Goal: Task Accomplishment & Management: Use online tool/utility

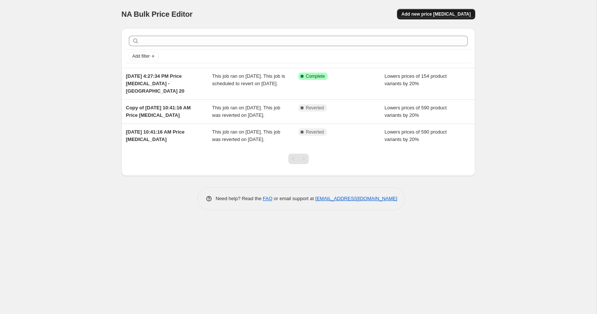
click at [424, 13] on span "Add new price [MEDICAL_DATA]" at bounding box center [435, 14] width 69 height 6
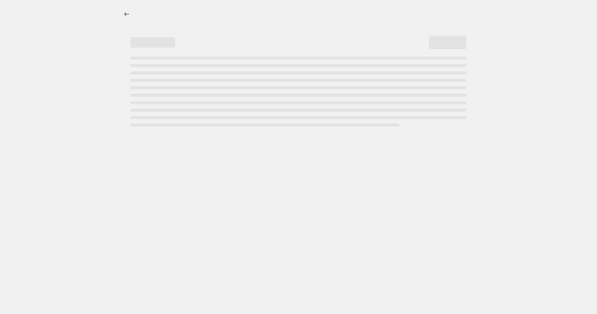
select select "percentage"
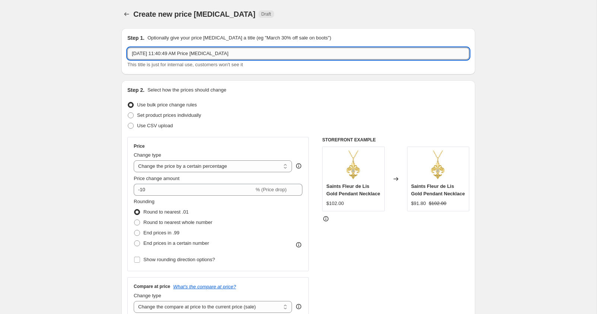
click at [243, 56] on input "[DATE] 11:40:49 AM Price [MEDICAL_DATA]" at bounding box center [298, 54] width 342 height 12
drag, startPoint x: 163, startPoint y: 53, endPoint x: 244, endPoint y: 56, distance: 80.9
click at [244, 56] on input "[DATE] 11:40:49 AM Price [MEDICAL_DATA]" at bounding box center [298, 54] width 342 height 12
type input "[DATE], Evolution Sale"
click at [132, 116] on span at bounding box center [131, 115] width 6 height 6
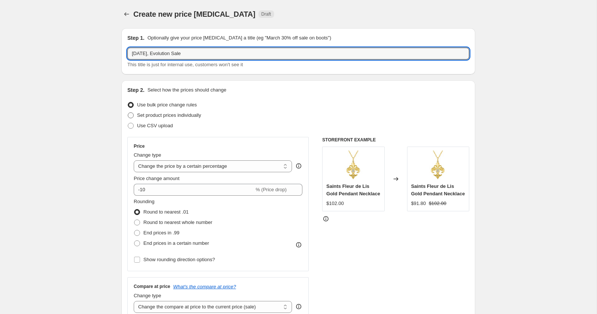
click at [128, 113] on input "Set product prices individually" at bounding box center [128, 112] width 0 height 0
radio input "true"
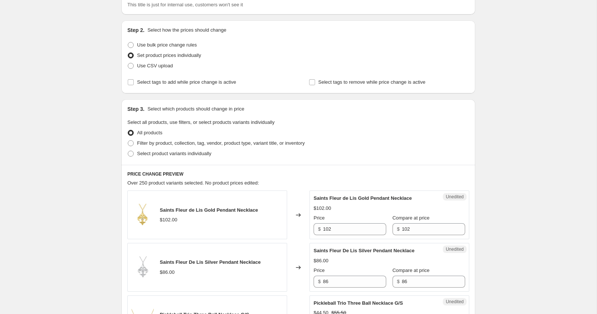
scroll to position [62, 0]
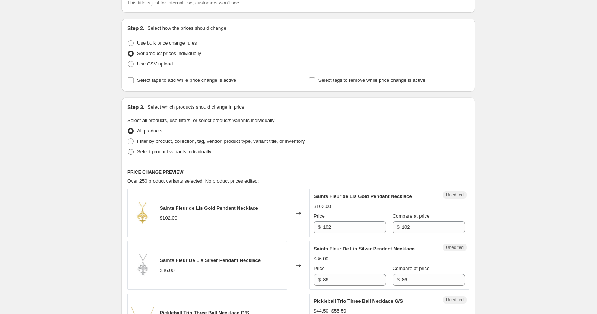
click at [132, 152] on span at bounding box center [131, 152] width 6 height 6
click at [128, 149] on input "Select product variants individually" at bounding box center [128, 149] width 0 height 0
radio input "true"
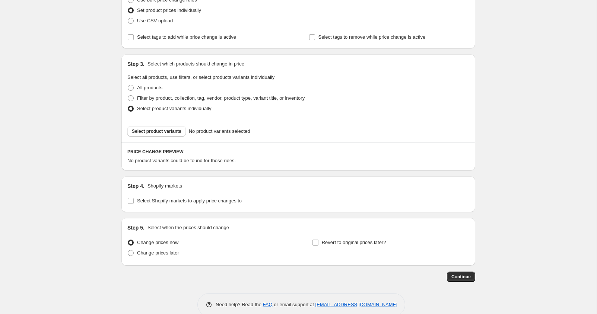
scroll to position [118, 0]
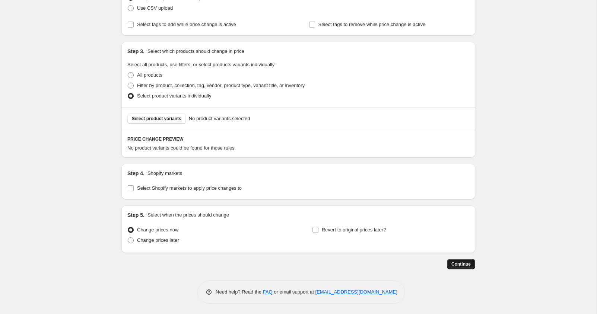
click at [458, 262] on span "Continue" at bounding box center [460, 264] width 19 height 6
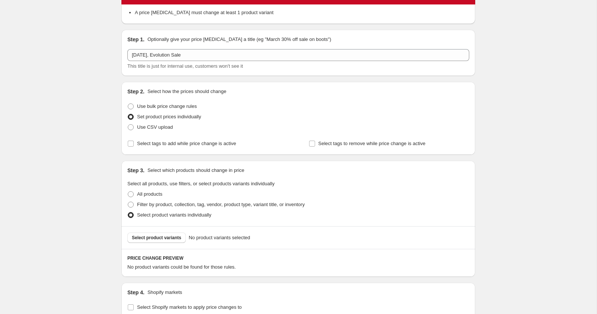
scroll to position [42, 0]
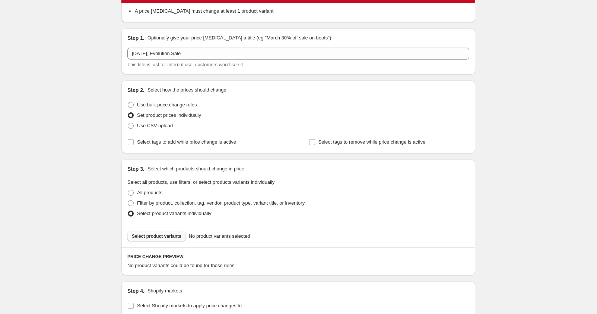
click at [177, 239] on button "Select product variants" at bounding box center [156, 236] width 58 height 10
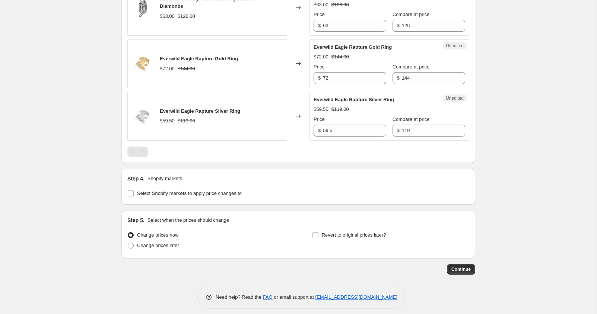
scroll to position [357, 0]
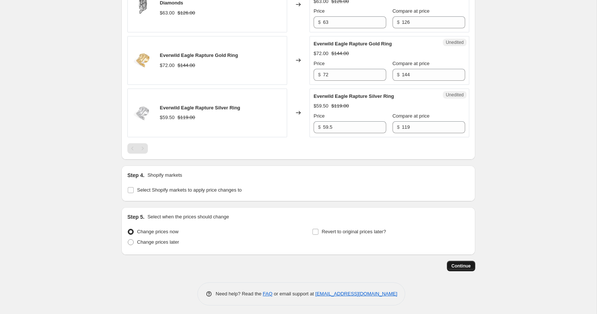
click at [461, 264] on span "Continue" at bounding box center [460, 266] width 19 height 6
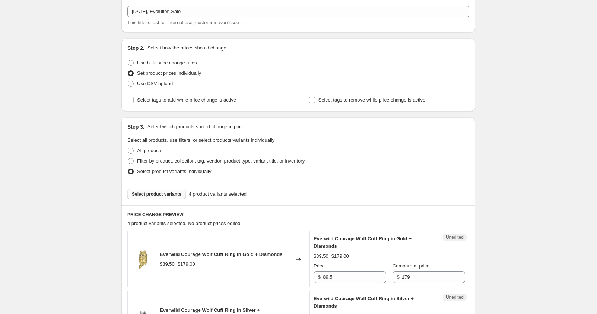
scroll to position [86, 0]
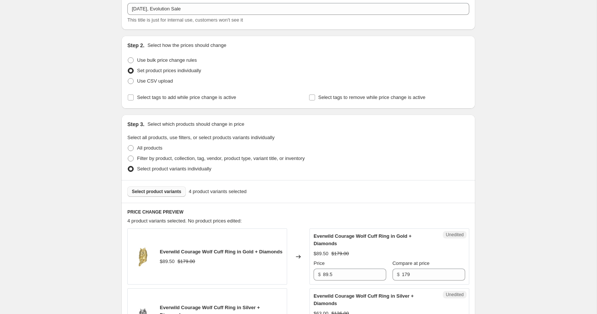
click at [170, 191] on span "Select product variants" at bounding box center [157, 192] width 50 height 6
click at [174, 191] on span "Select product variants" at bounding box center [157, 192] width 50 height 6
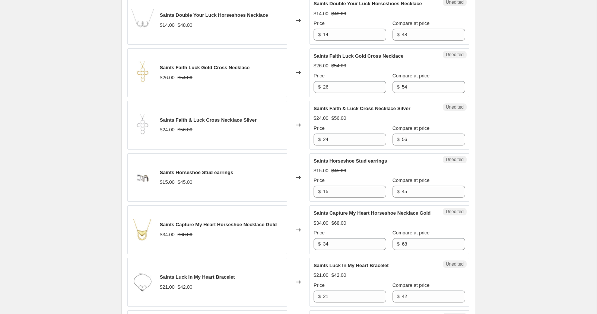
scroll to position [334, 0]
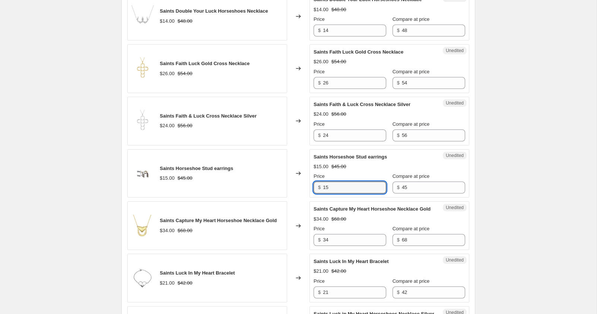
drag, startPoint x: 330, startPoint y: 193, endPoint x: 323, endPoint y: 192, distance: 7.5
click at [323, 192] on div "$ 15" at bounding box center [350, 188] width 73 height 12
type input "9"
click at [313, 209] on div "Unedited Saints Capture My Heart Horseshoe Necklace Gold $34.00 $68.00 Price $ …" at bounding box center [389, 225] width 160 height 49
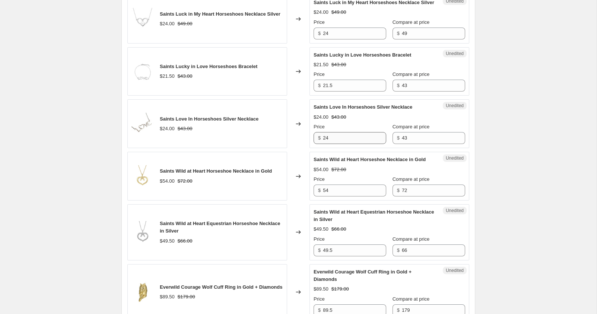
scroll to position [648, 0]
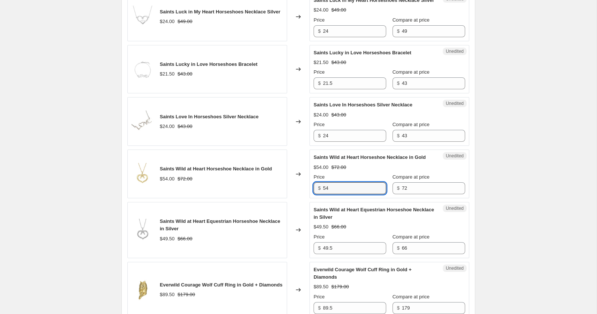
drag, startPoint x: 331, startPoint y: 215, endPoint x: 317, endPoint y: 215, distance: 13.4
click at [317, 194] on div "$ 54" at bounding box center [350, 188] width 73 height 12
type input "36"
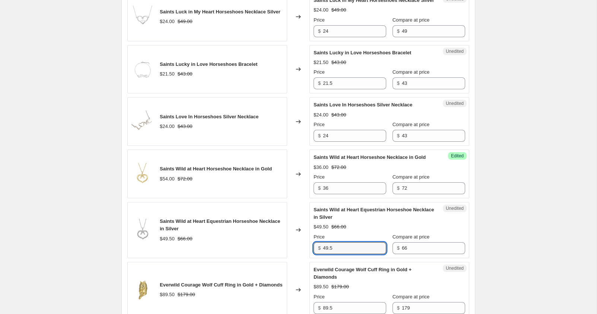
drag, startPoint x: 339, startPoint y: 274, endPoint x: 317, endPoint y: 273, distance: 21.6
click at [317, 254] on div "$ 49.5" at bounding box center [350, 248] width 73 height 12
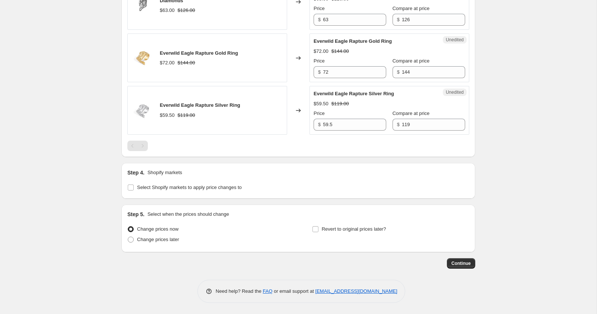
scroll to position [1004, 0]
type input "34"
click at [453, 267] on span "Continue" at bounding box center [460, 264] width 19 height 6
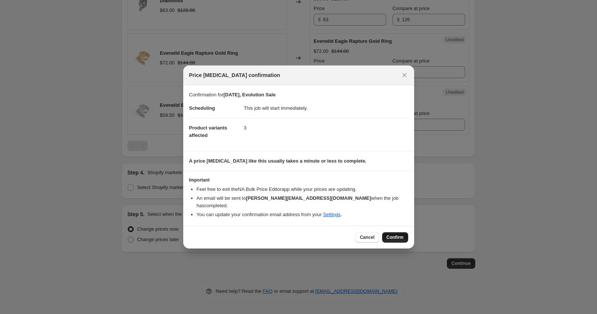
click at [397, 236] on button "Confirm" at bounding box center [395, 237] width 26 height 10
